Goal: Communication & Community: Answer question/provide support

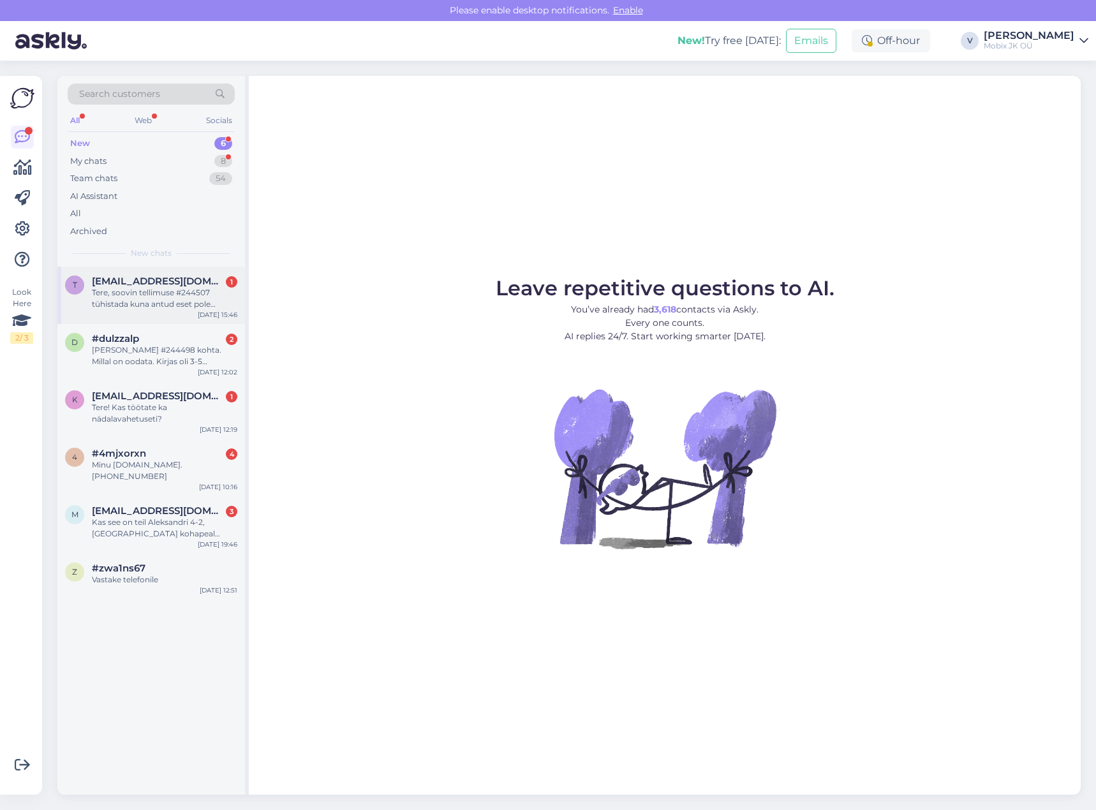
click at [190, 304] on div "Tere, soovin tellimuse #244507 tühistada kuna antud eset pole endiselt [PERSON_…" at bounding box center [164, 298] width 145 height 23
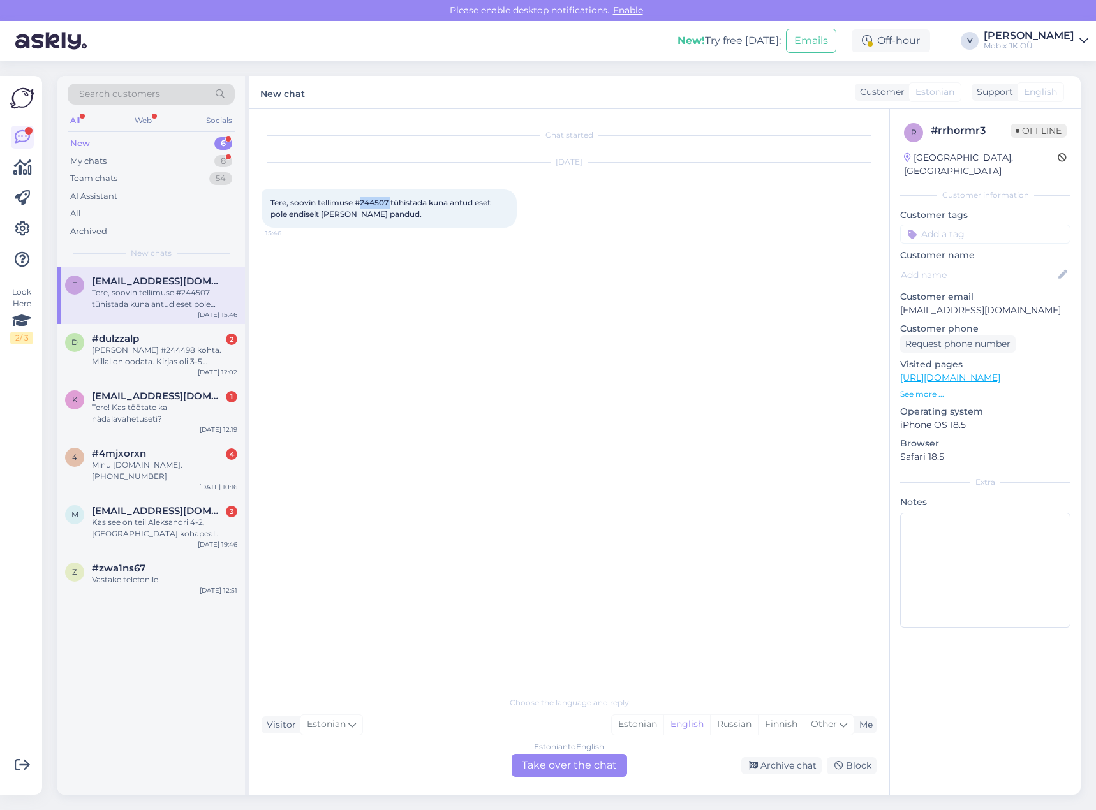
drag, startPoint x: 362, startPoint y: 200, endPoint x: 392, endPoint y: 205, distance: 30.3
click at [392, 205] on span "Tere, soovin tellimuse #244507 tühistada kuna antud eset pole endiselt [PERSON_…" at bounding box center [381, 208] width 222 height 21
copy span "244507"
click at [628, 719] on div "Estonian" at bounding box center [638, 724] width 52 height 19
click at [601, 760] on div "Estonian to Estonian Take over the chat" at bounding box center [569, 765] width 115 height 23
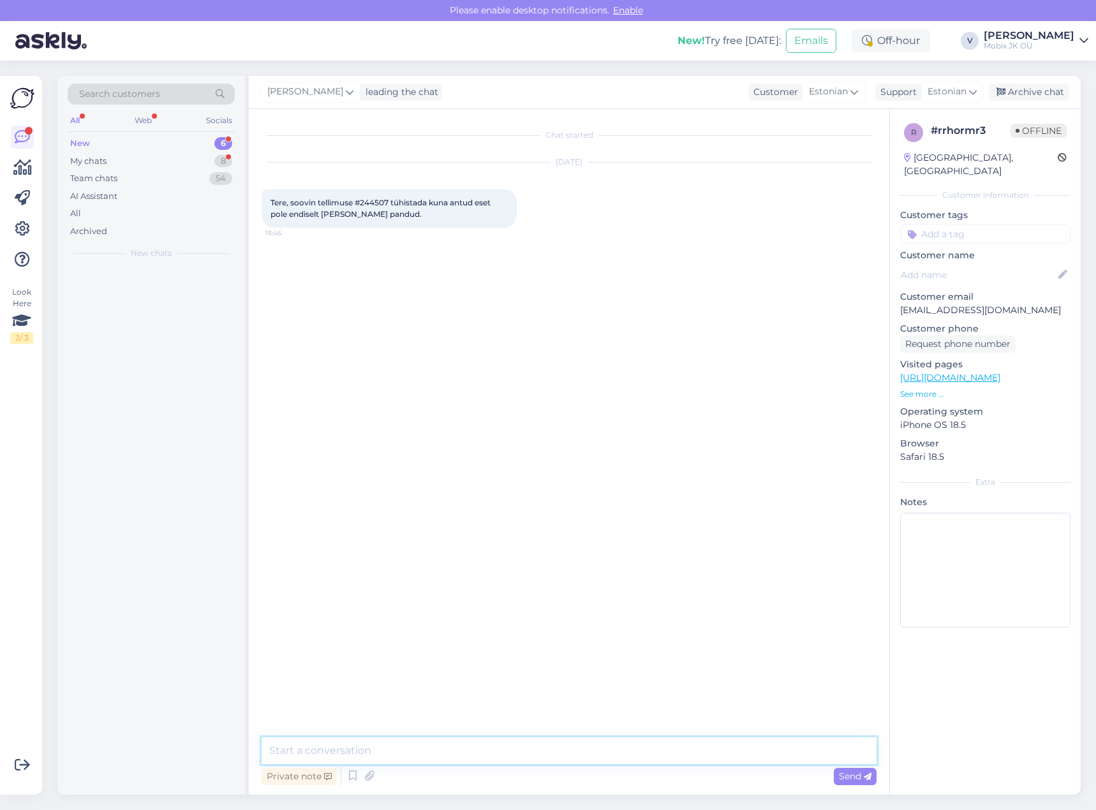
click at [601, 757] on textarea at bounding box center [569, 750] width 615 height 27
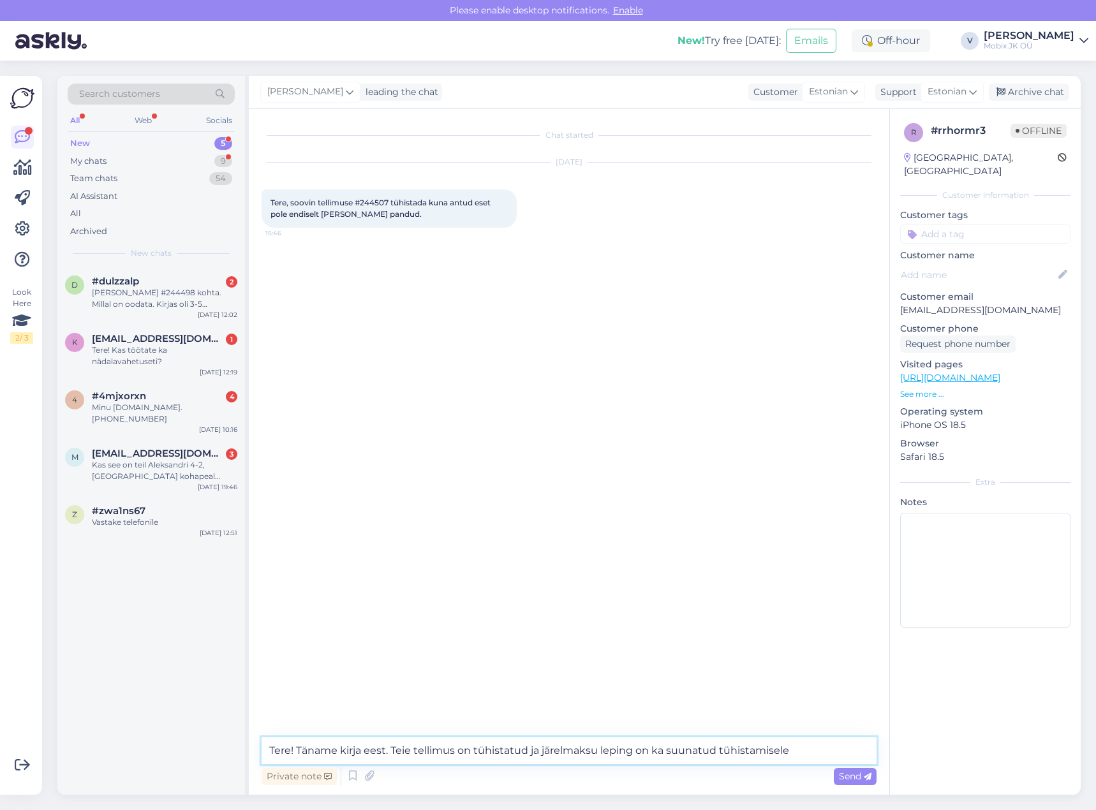
type textarea "Tere! Täname kirja eest. Teie tellimus on tühistatud ja järelmaksu leping on ka…"
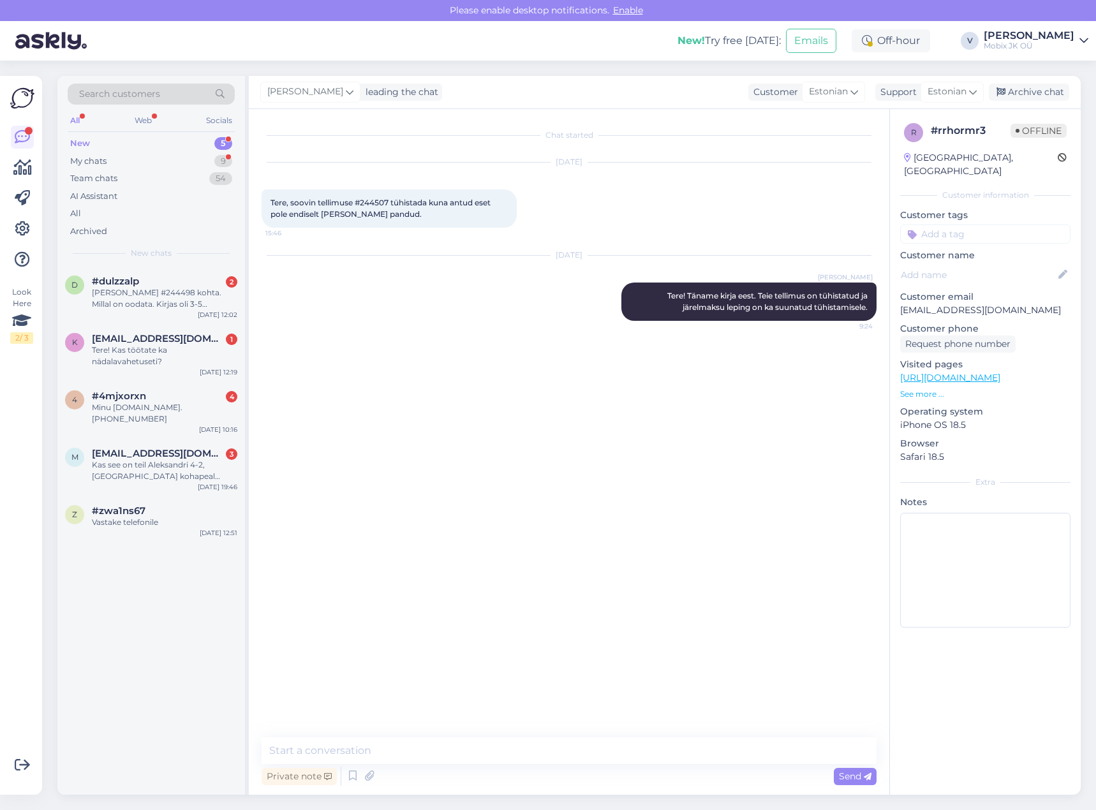
click at [960, 226] on input at bounding box center [985, 234] width 170 height 19
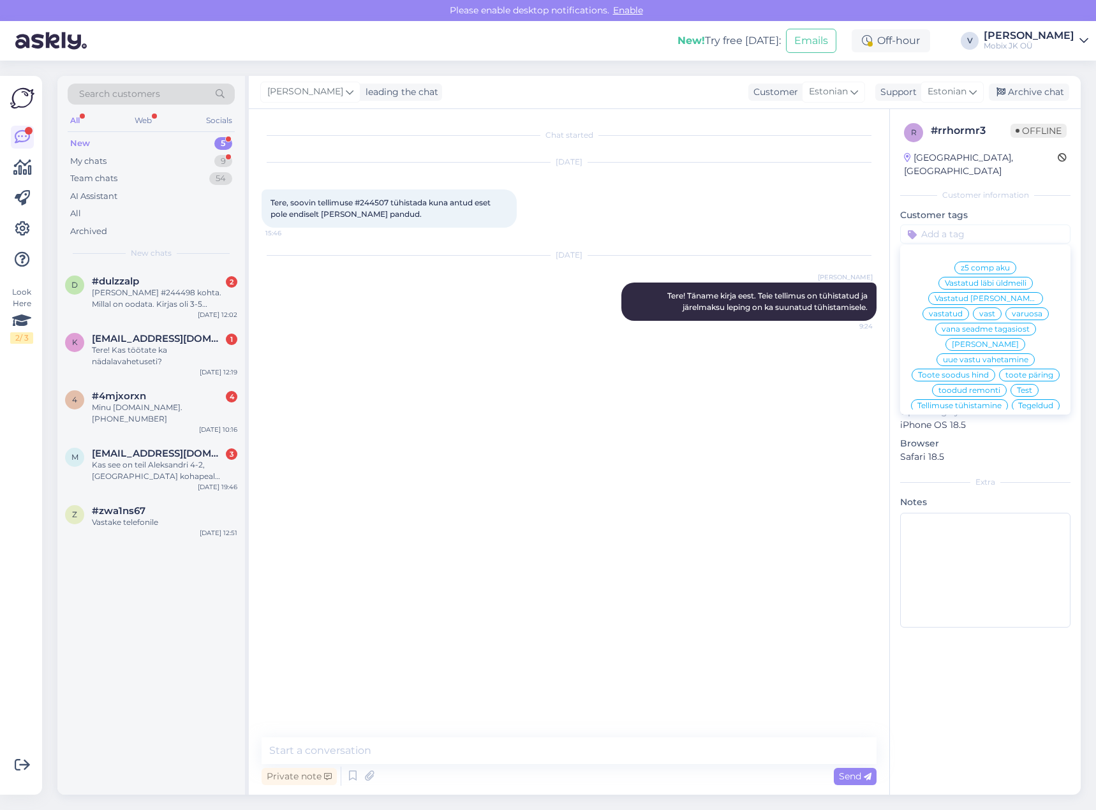
click at [963, 310] on span "vastatud" at bounding box center [946, 314] width 34 height 8
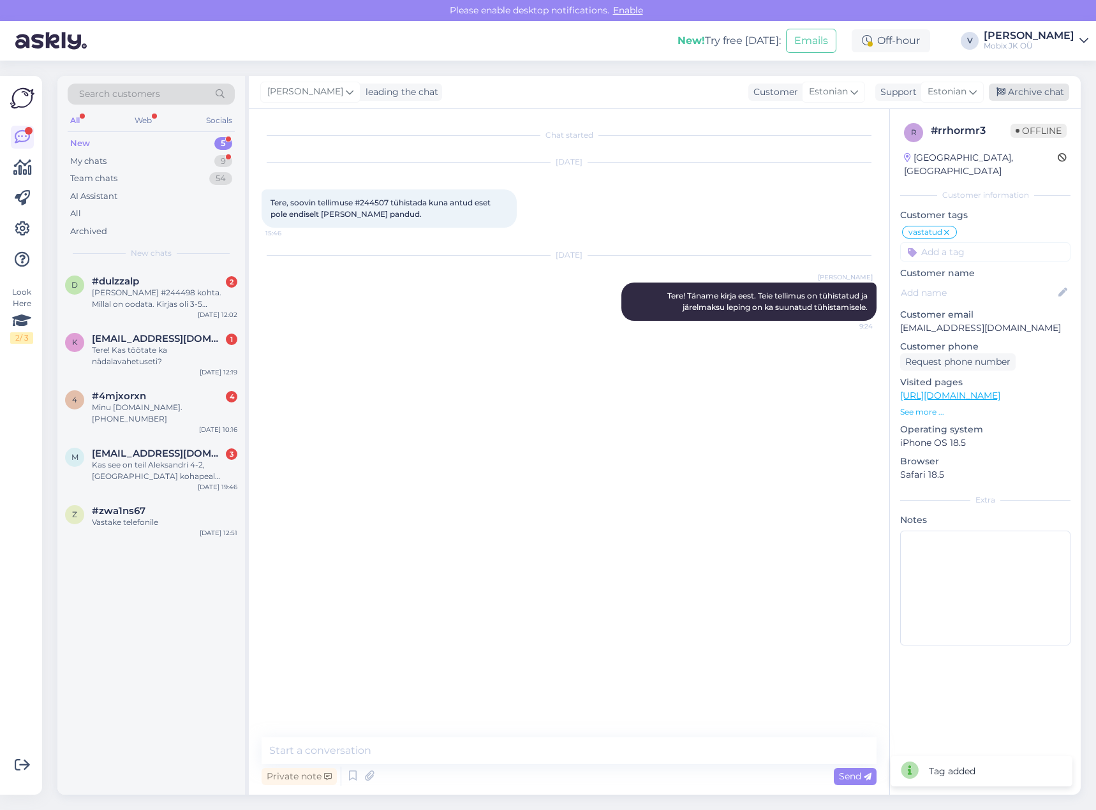
click at [1031, 93] on div "Archive chat" at bounding box center [1029, 92] width 80 height 17
click at [199, 290] on div "[PERSON_NAME] #244498 kohta. Millal on oodata. Kirjas oli 3-5 tööpäeva." at bounding box center [164, 298] width 145 height 23
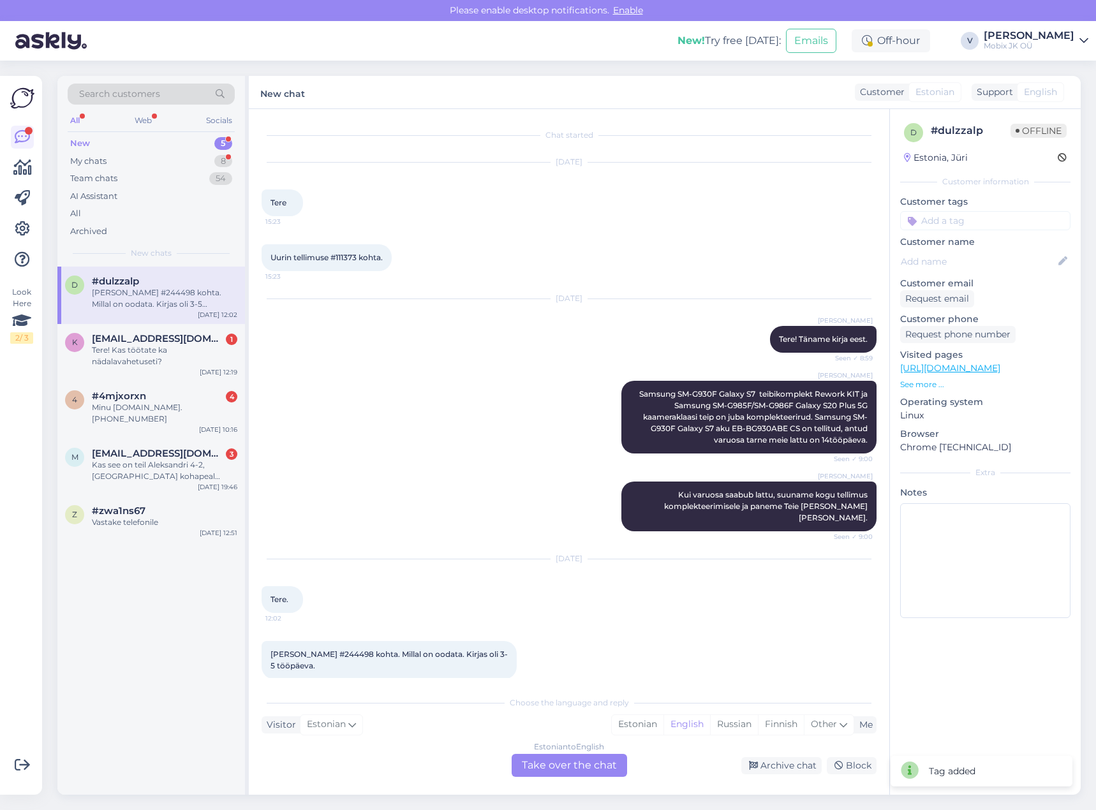
scroll to position [4, 0]
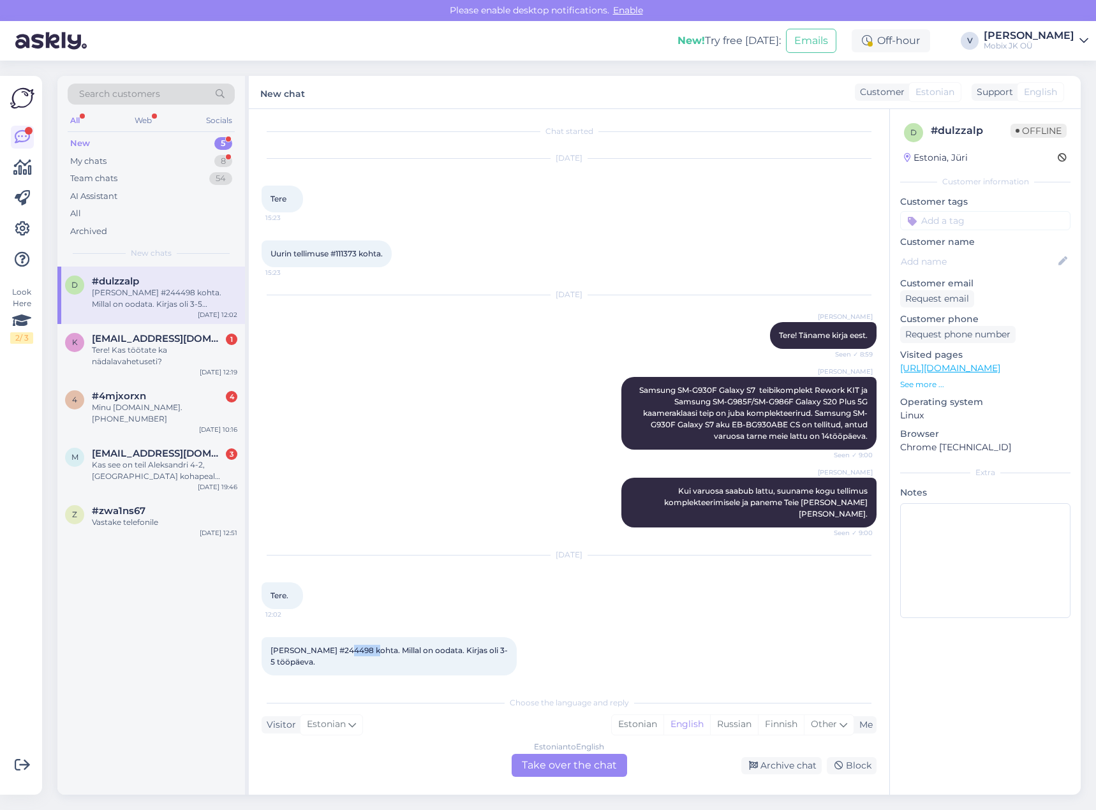
drag, startPoint x: 338, startPoint y: 636, endPoint x: 369, endPoint y: 637, distance: 30.6
click at [369, 645] on span "[PERSON_NAME] #244498 kohta. Millal on oodata. Kirjas oli 3-5 tööpäeva." at bounding box center [388, 655] width 237 height 21
copy span "244498"
click at [135, 353] on div "Tere! Kas töötate ka nädalavahetuseti?" at bounding box center [164, 355] width 145 height 23
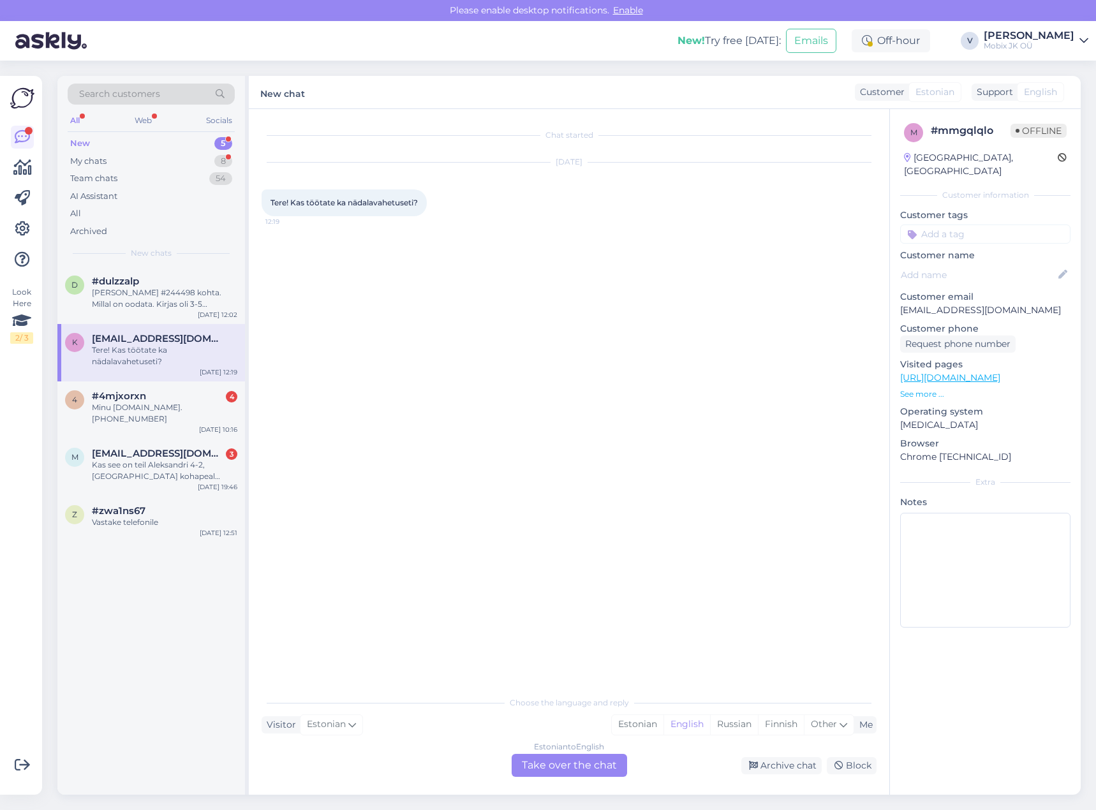
scroll to position [0, 0]
click at [619, 721] on div "Estonian" at bounding box center [638, 724] width 52 height 19
click at [589, 765] on div "Estonian to Estonian Take over the chat" at bounding box center [569, 765] width 115 height 23
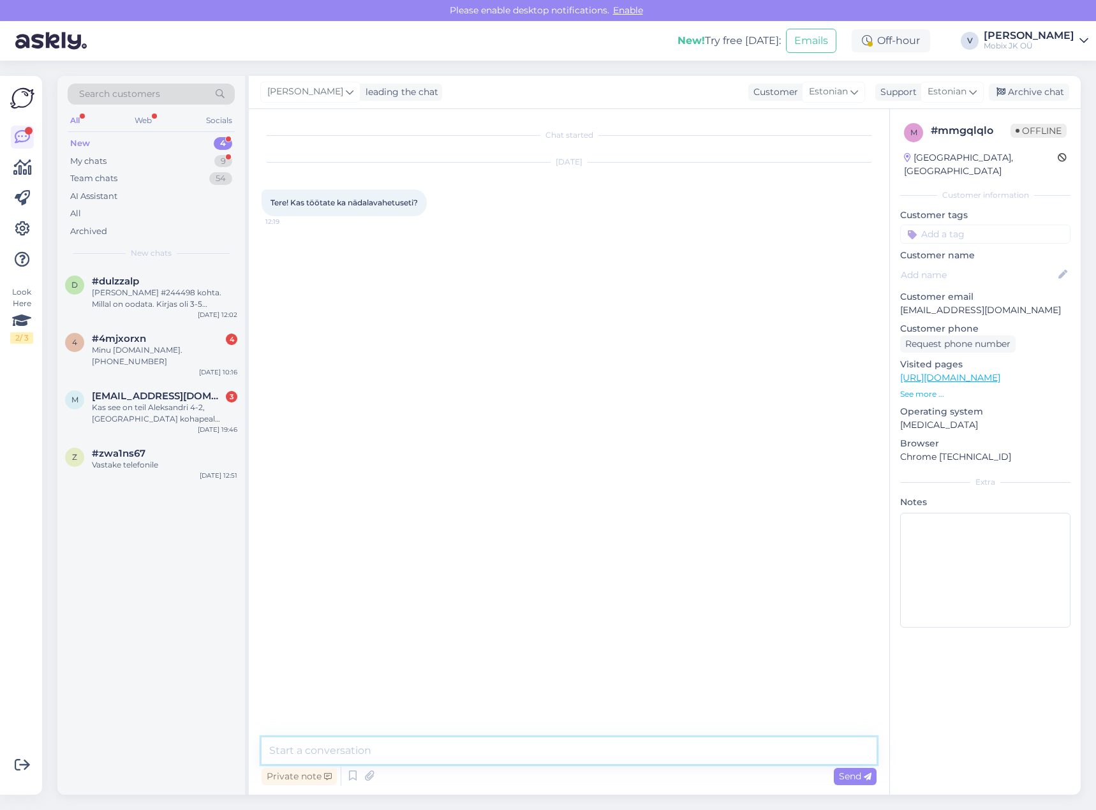
click at [588, 746] on textarea at bounding box center [569, 750] width 615 height 27
type textarea "t"
type textarea "Tere! Laupäeval Aleksandri 4 esindus on [PERSON_NAME] 10:00-14:00ni. Turu 34 sa…"
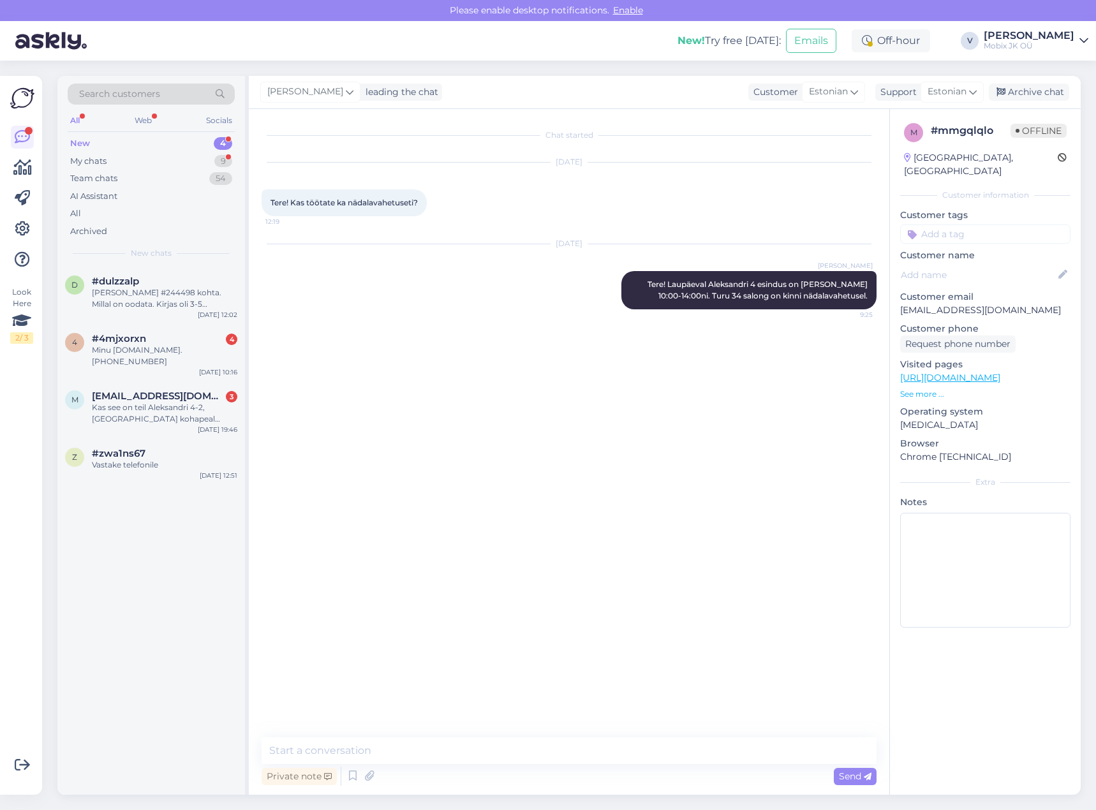
drag, startPoint x: 969, startPoint y: 214, endPoint x: 980, endPoint y: 246, distance: 34.5
click at [969, 225] on input at bounding box center [985, 234] width 170 height 19
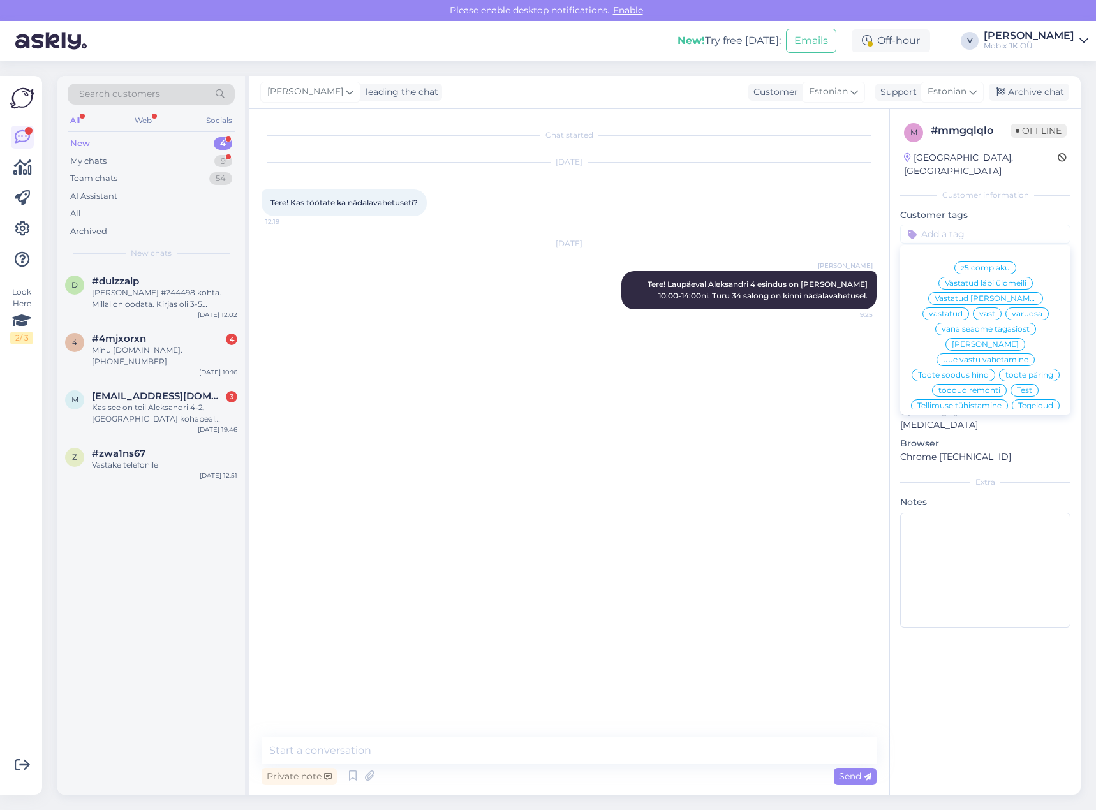
click at [963, 310] on span "vastatud" at bounding box center [946, 314] width 34 height 8
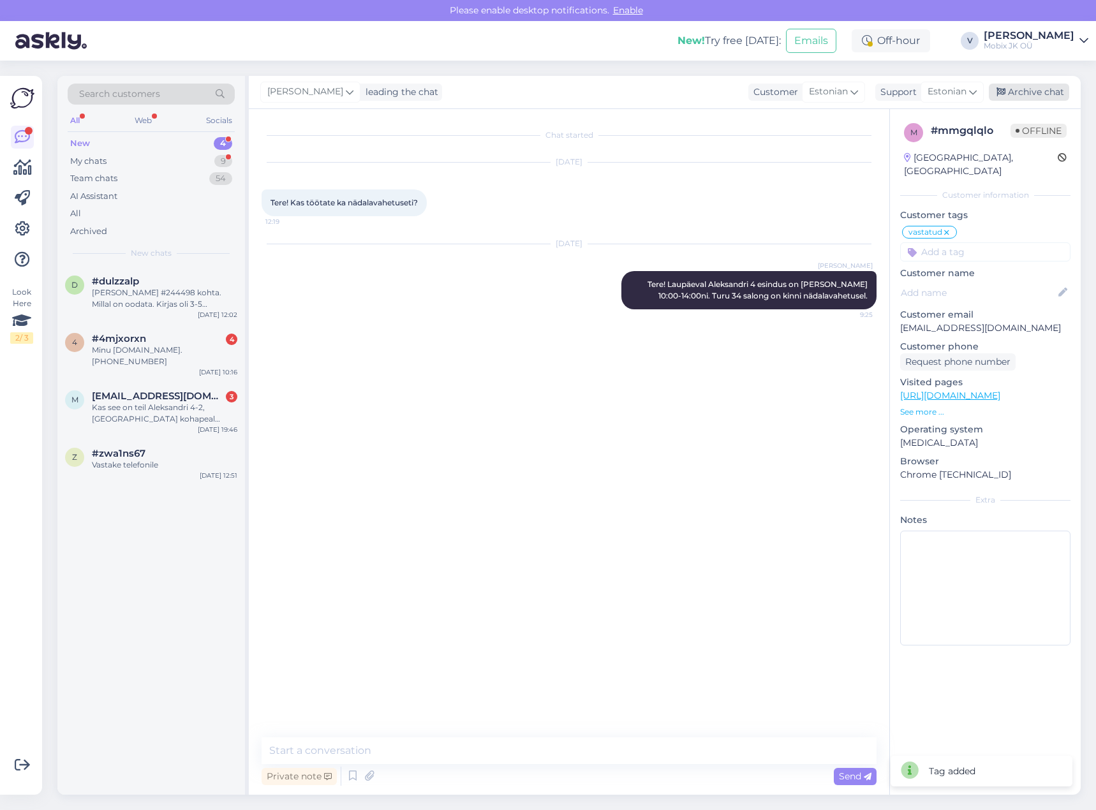
click at [1049, 88] on div "Archive chat" at bounding box center [1029, 92] width 80 height 17
